Goal: Ask a question

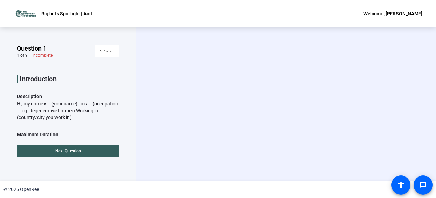
click at [82, 109] on div "Hi, my name is… (your name) I’m a… (occupation — eg. Regenerative Farmer) Worki…" at bounding box center [68, 110] width 102 height 20
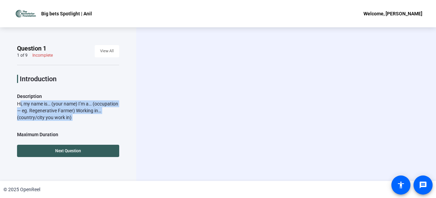
click at [82, 109] on div "Hi, my name is… (your name) I’m a… (occupation — eg. Regenerative Farmer) Worki…" at bounding box center [68, 110] width 102 height 20
